Goal: Register for event/course

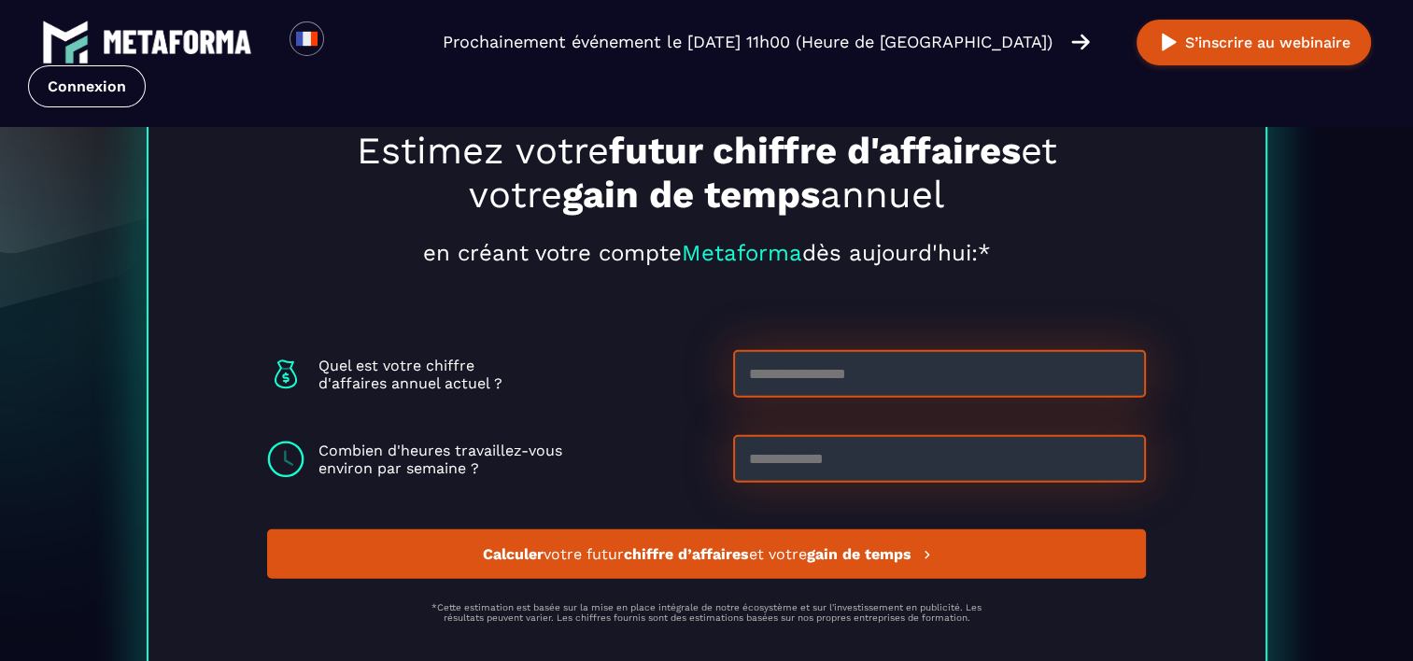
scroll to position [4997, 0]
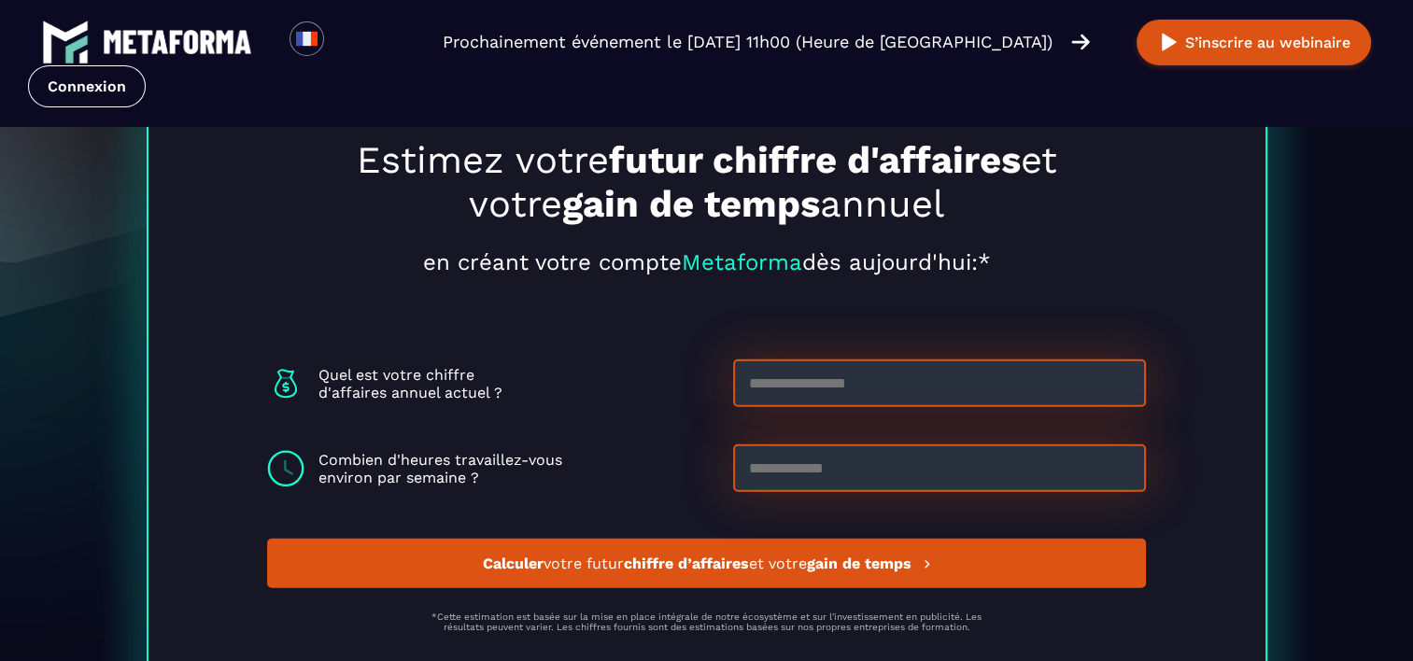
click at [859, 563] on strong "gain de temps" at bounding box center [858, 564] width 105 height 18
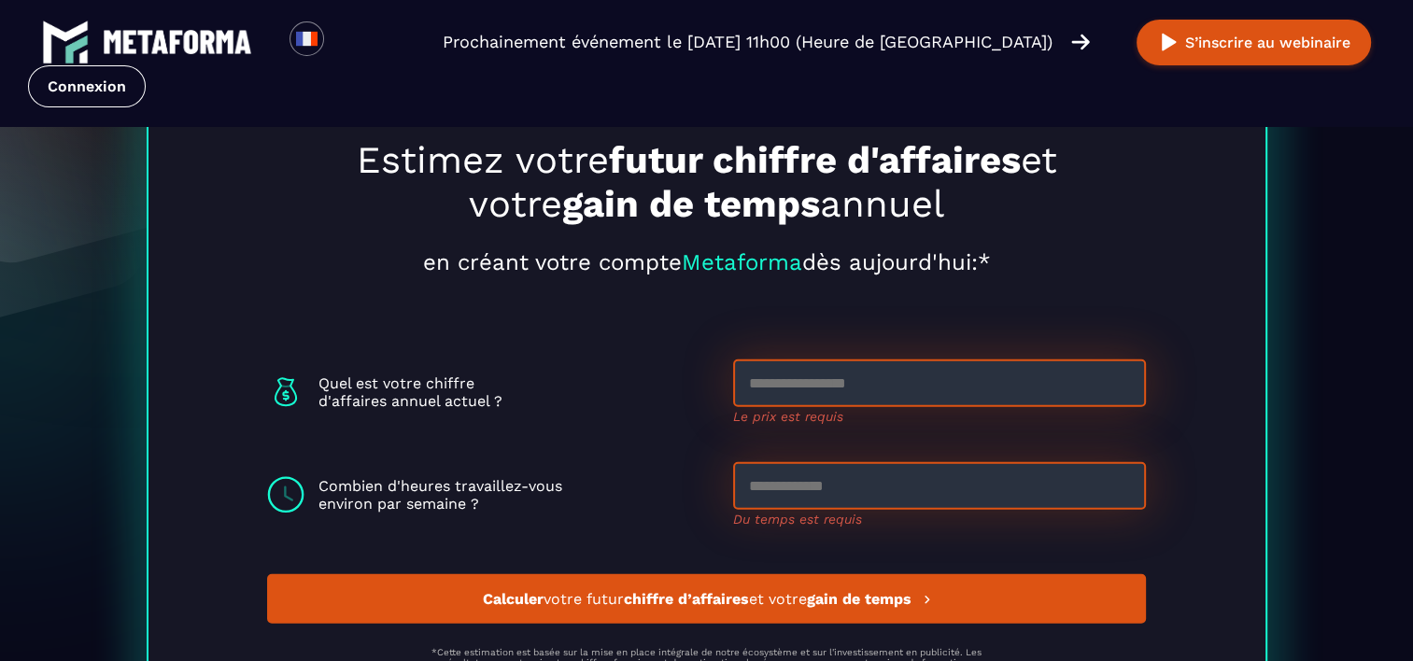
click at [763, 600] on span "Calculer votre futur chiffre d’affaires et votre gain de temps" at bounding box center [698, 599] width 433 height 18
click at [830, 370] on input at bounding box center [939, 384] width 413 height 48
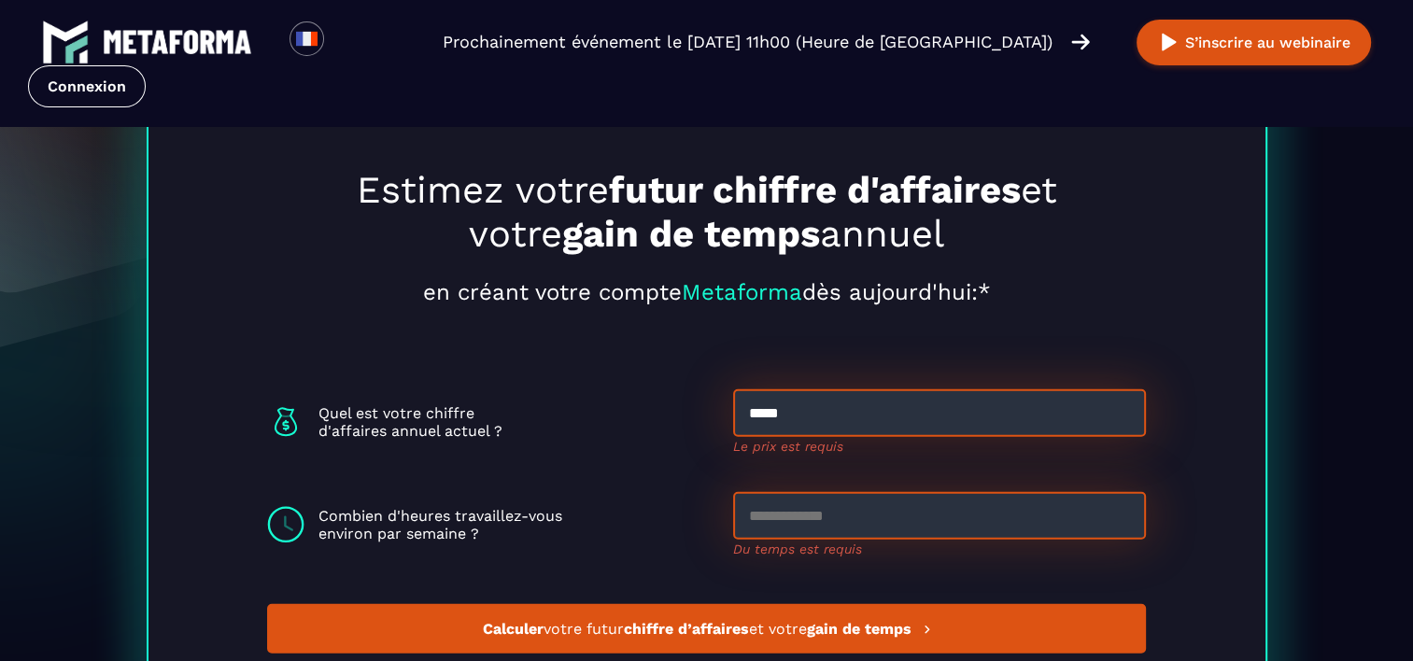
type input "*****"
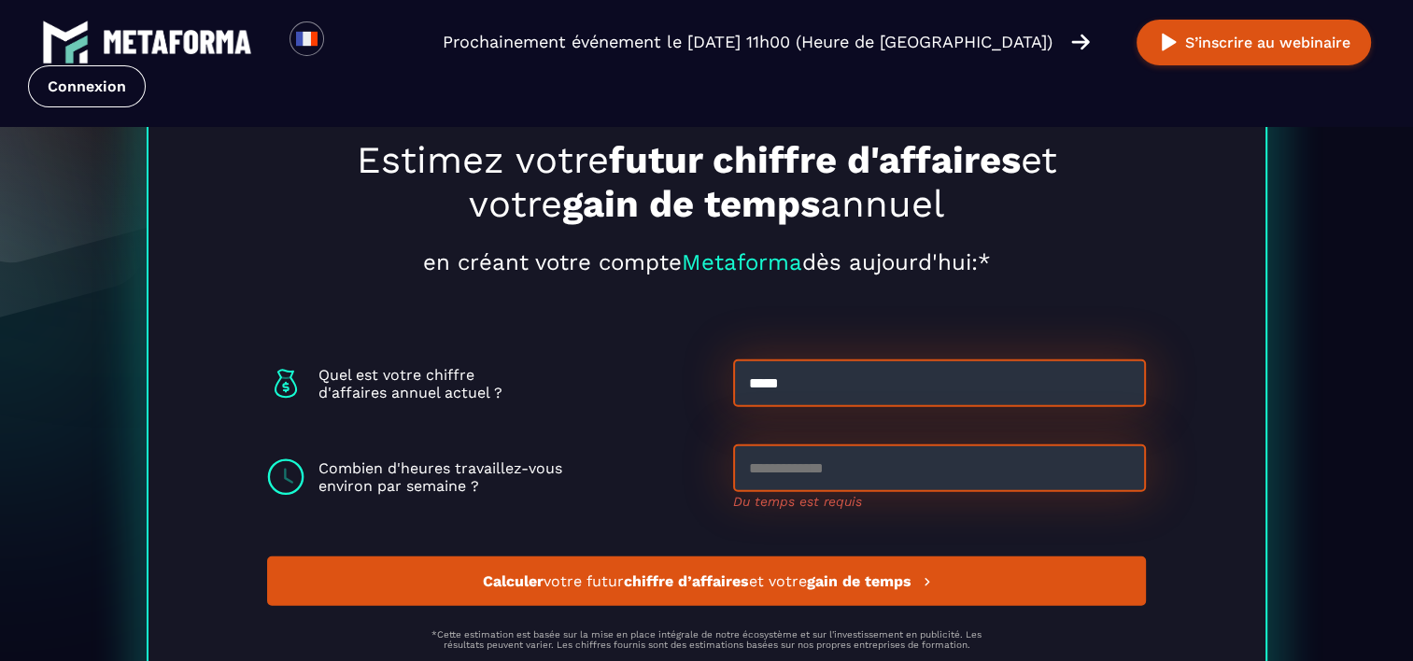
click at [806, 482] on input at bounding box center [939, 469] width 413 height 48
type input "**"
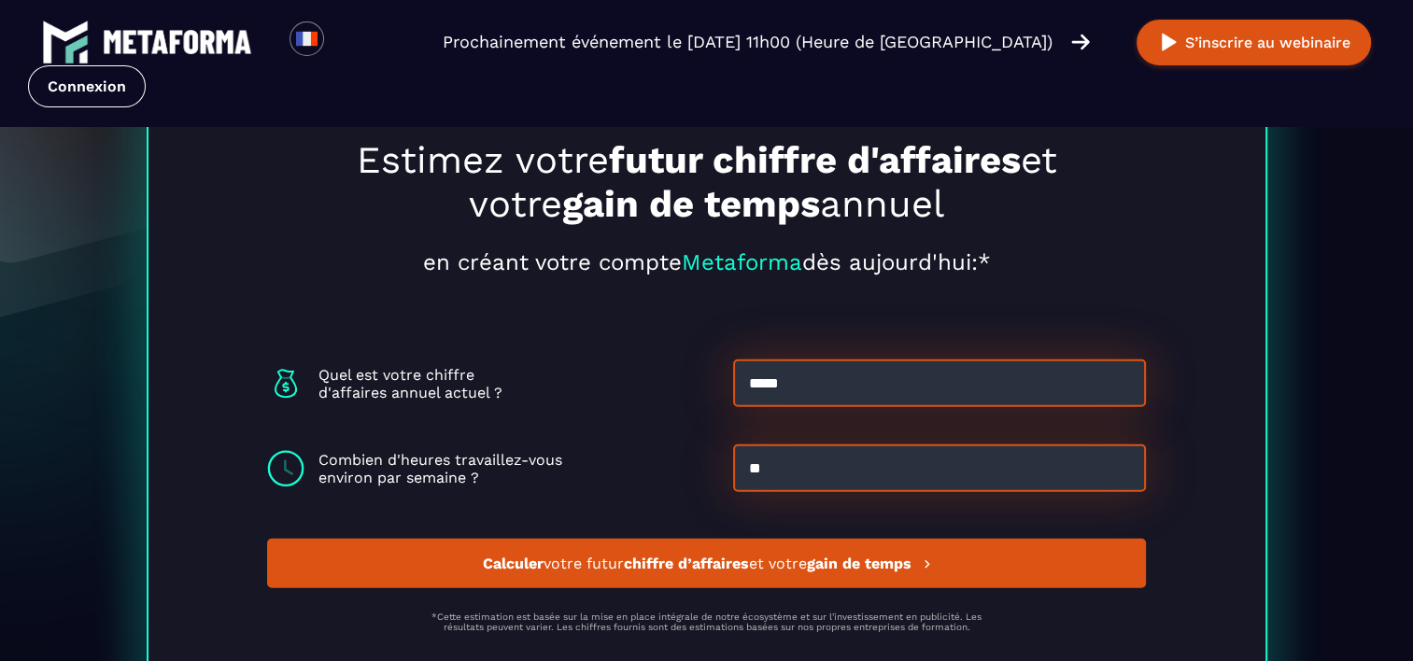
click at [789, 572] on button "Calculer votre futur chiffre d’affaires et votre gain de temps" at bounding box center [706, 564] width 879 height 50
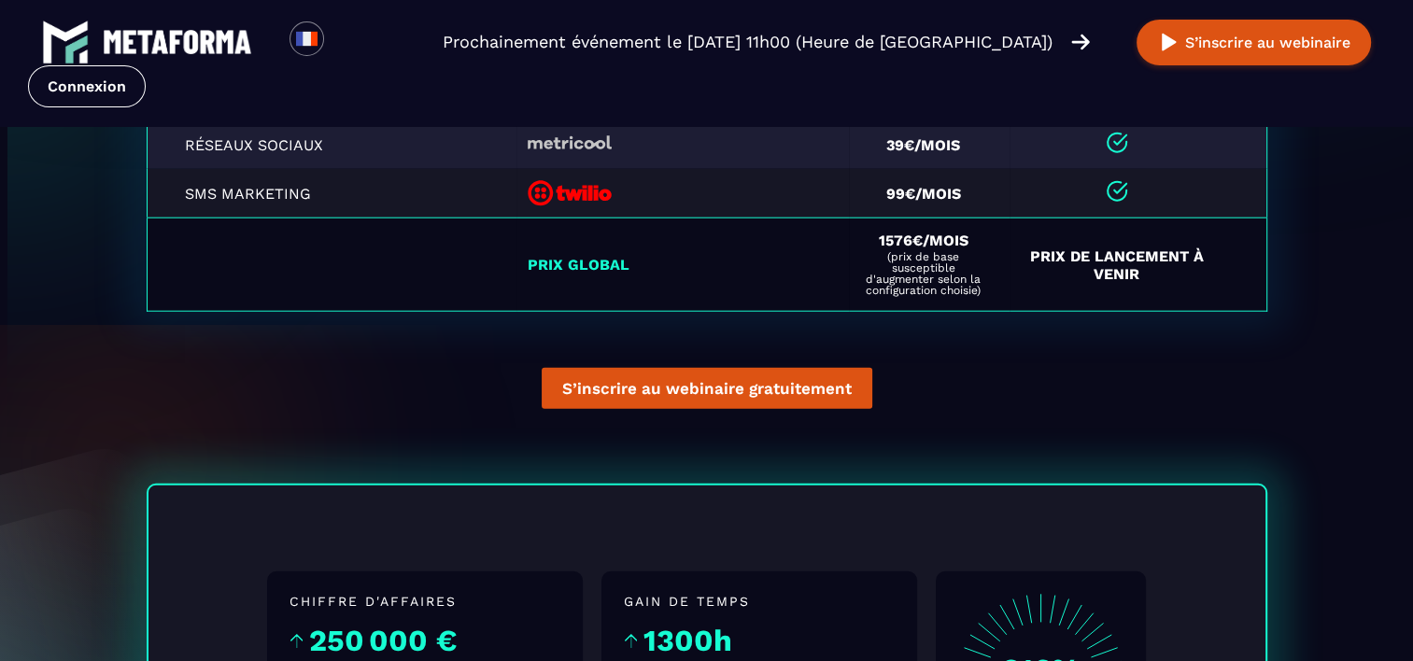
scroll to position [4594, 0]
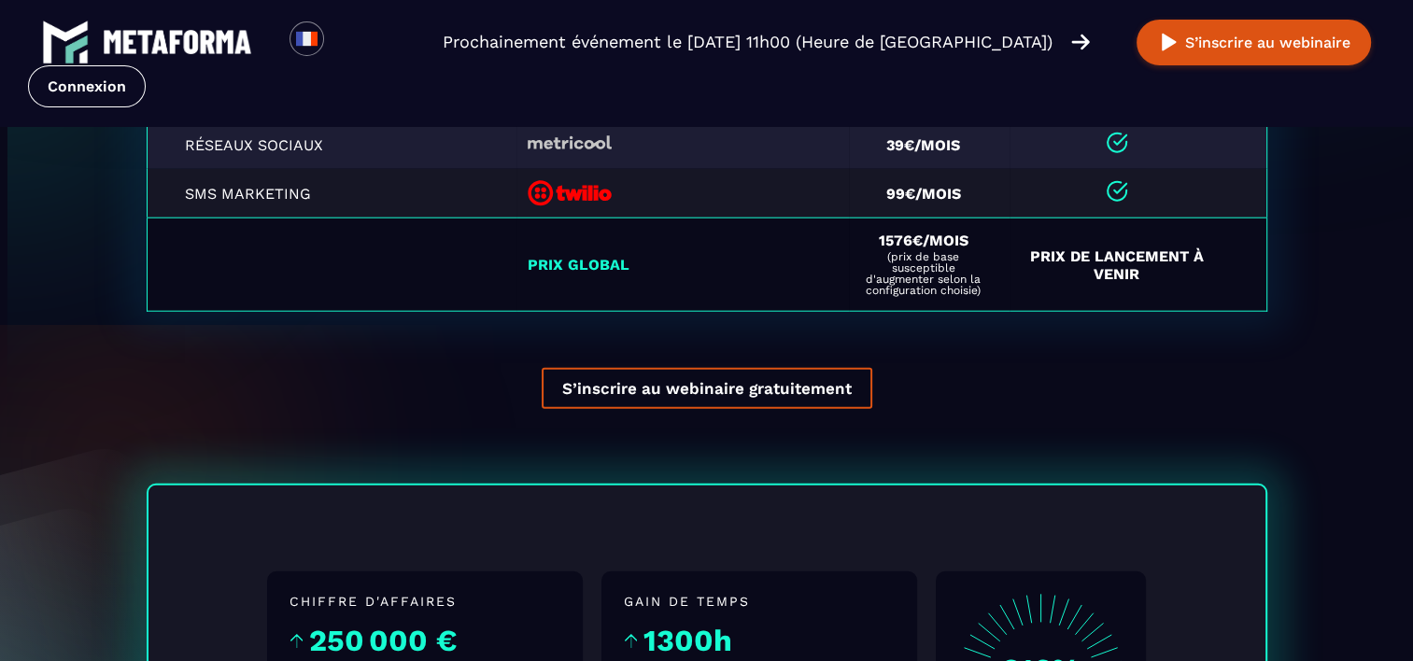
click at [744, 382] on button "S’inscrire au webinaire gratuitement" at bounding box center [707, 388] width 331 height 41
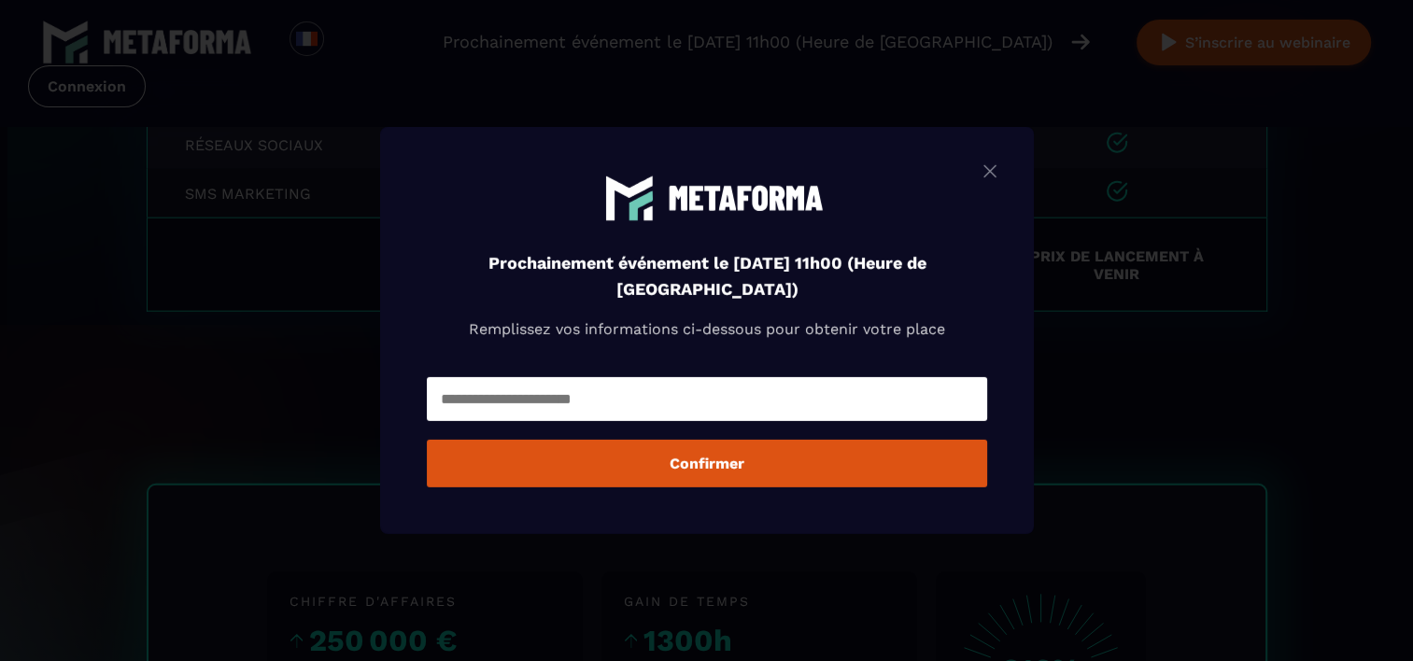
scroll to position [4564, 0]
click at [994, 171] on img "Modal window" at bounding box center [990, 171] width 22 height 23
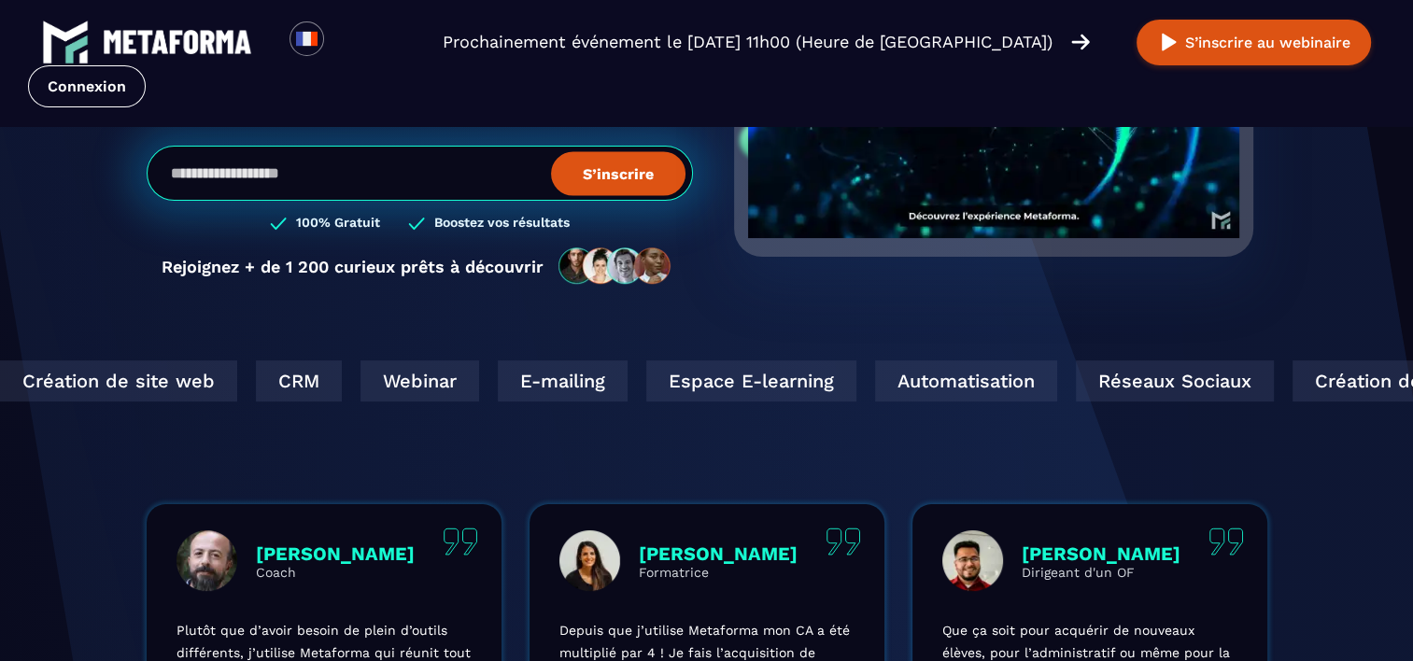
scroll to position [132, 0]
